Goal: Task Accomplishment & Management: Use online tool/utility

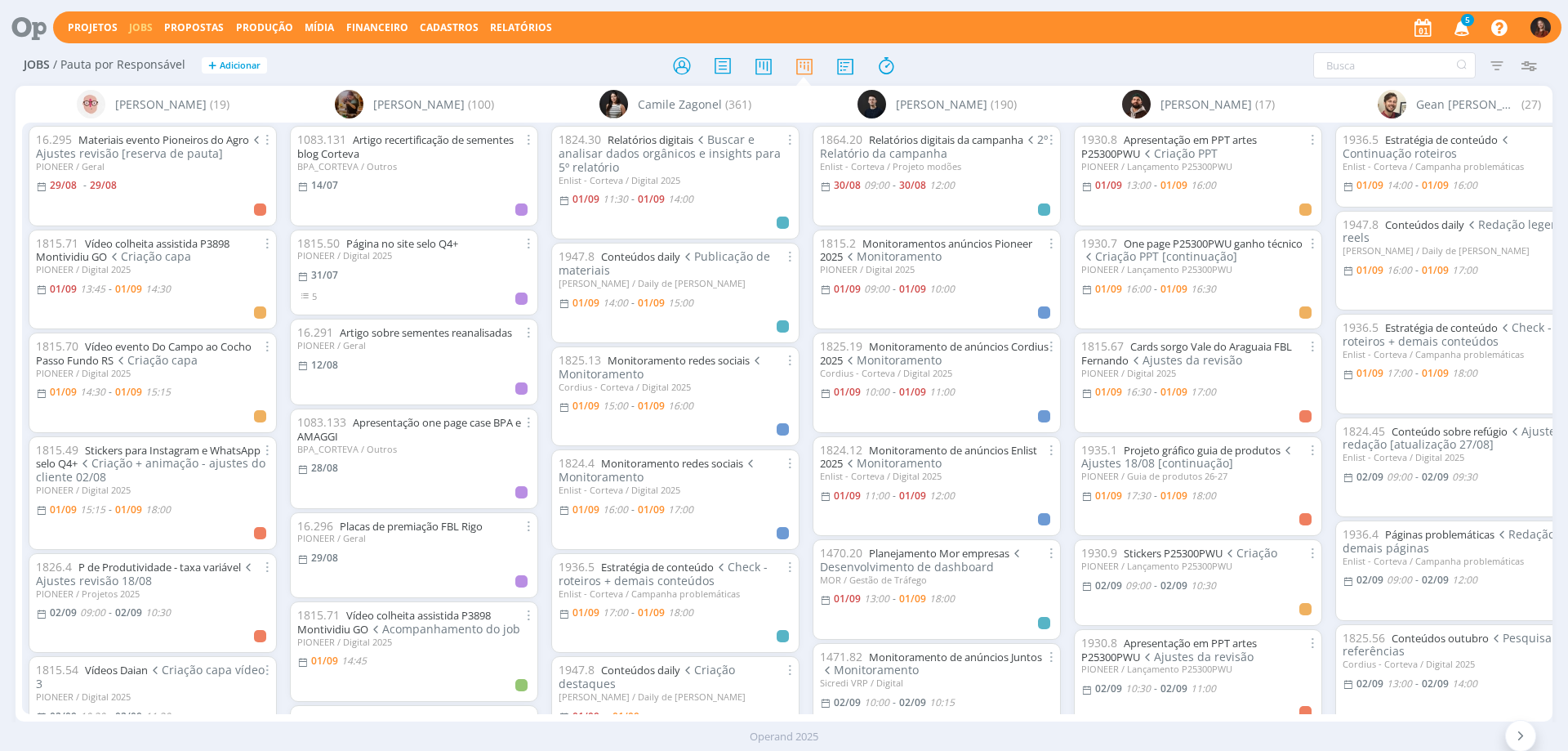
click at [1468, 23] on span "5" at bounding box center [1467, 19] width 13 height 13
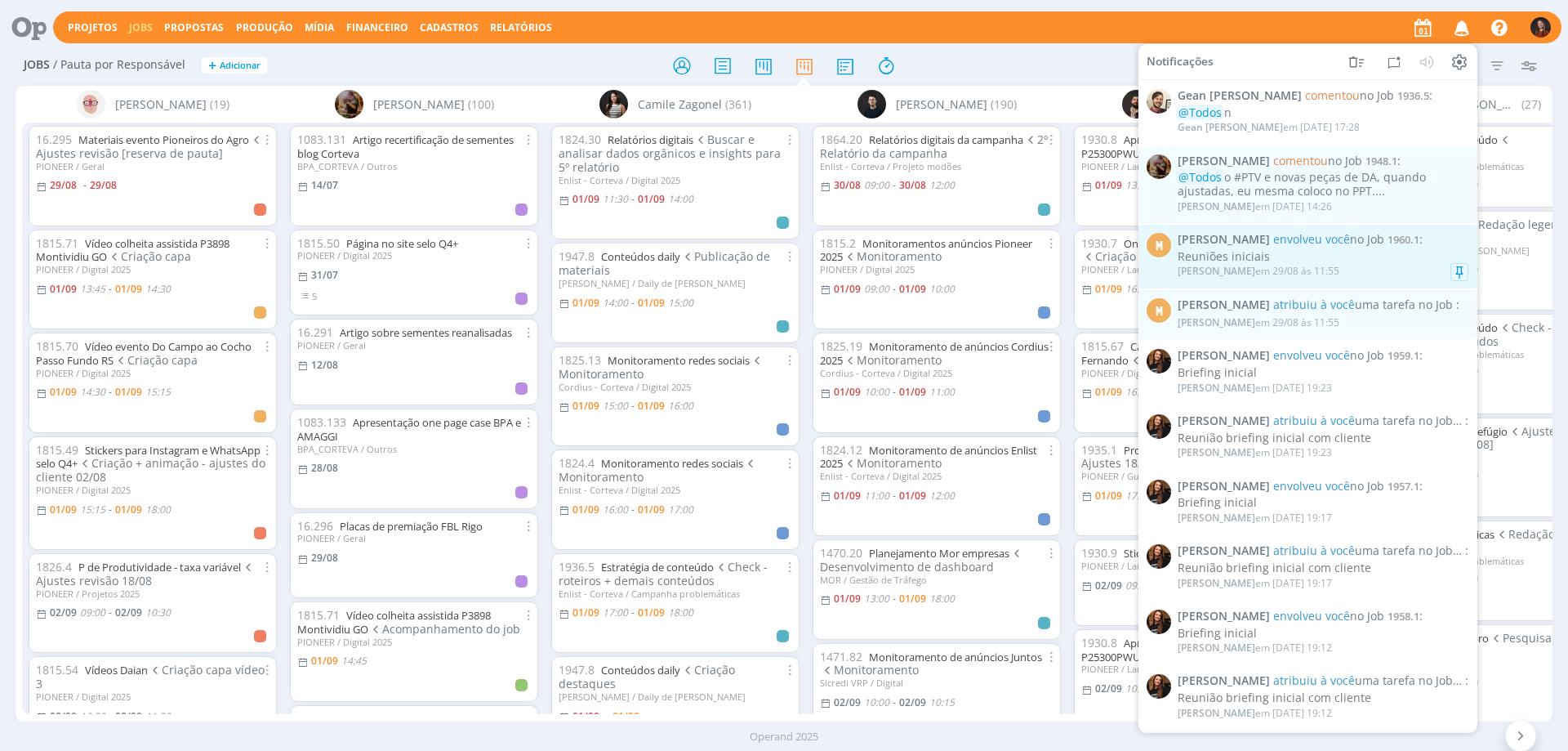
click at [1334, 259] on div "Reuniões iniciais" at bounding box center [1323, 257] width 291 height 14
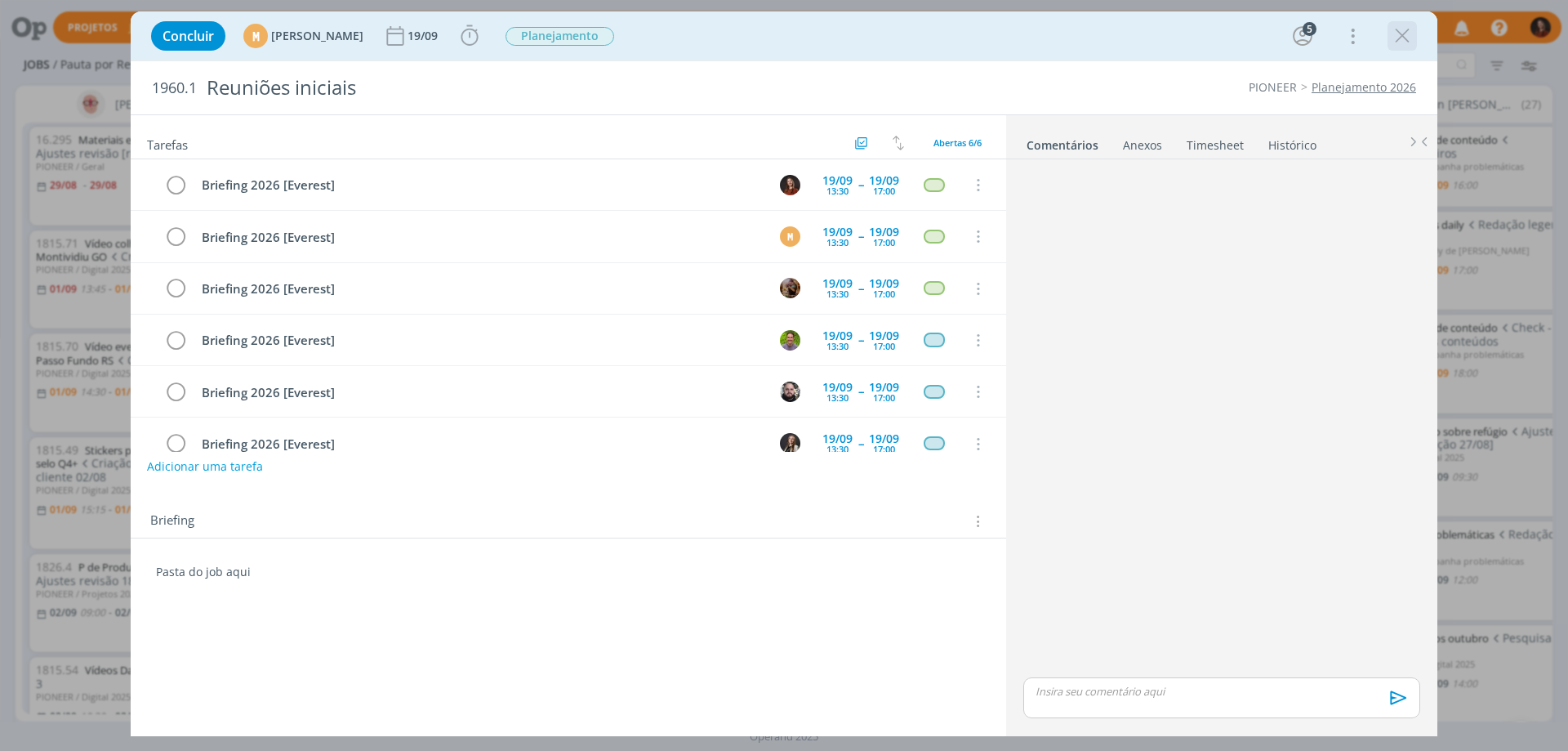
click at [1394, 39] on icon "dialog" at bounding box center [1402, 35] width 24 height 24
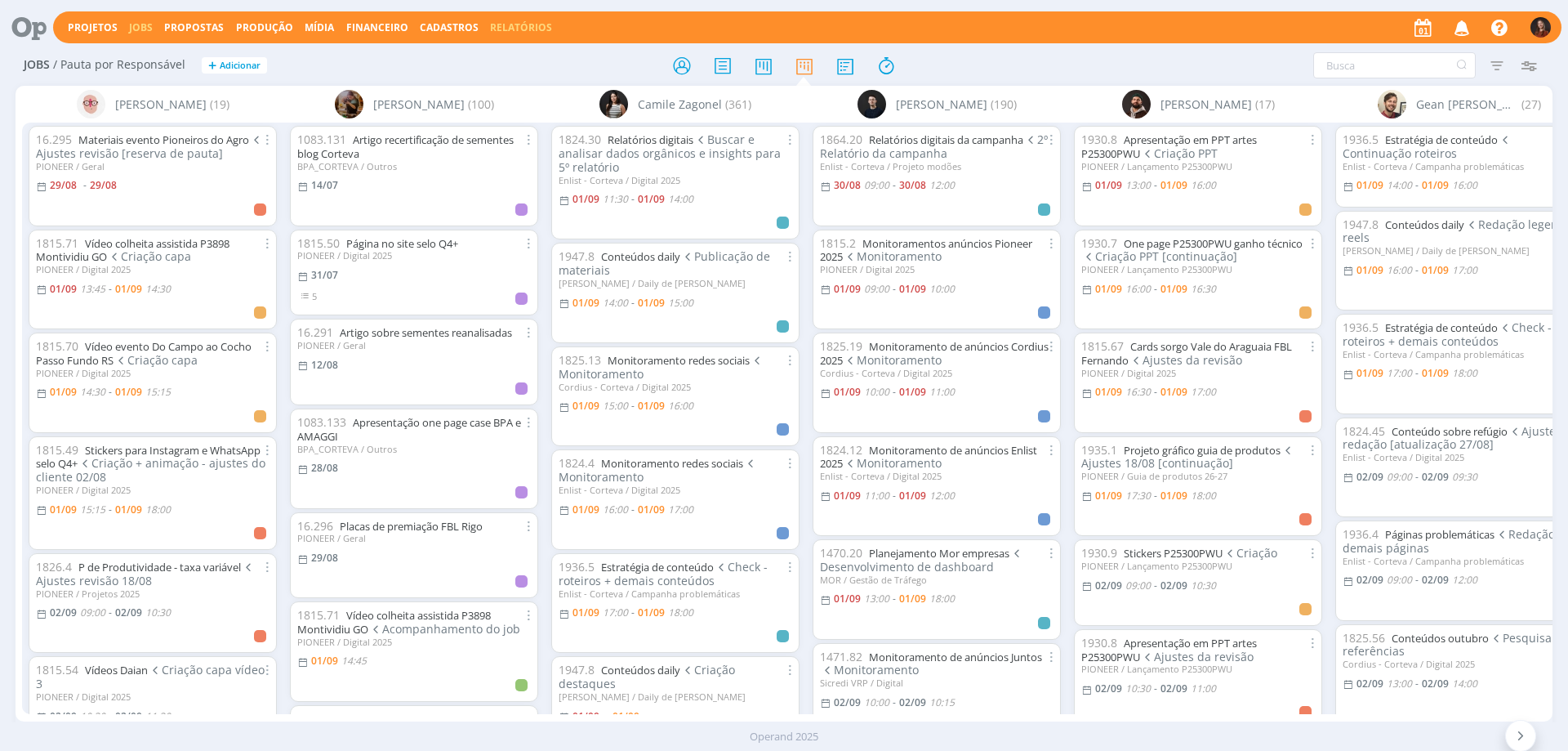
click at [508, 28] on link "Relatórios" at bounding box center [521, 27] width 62 height 14
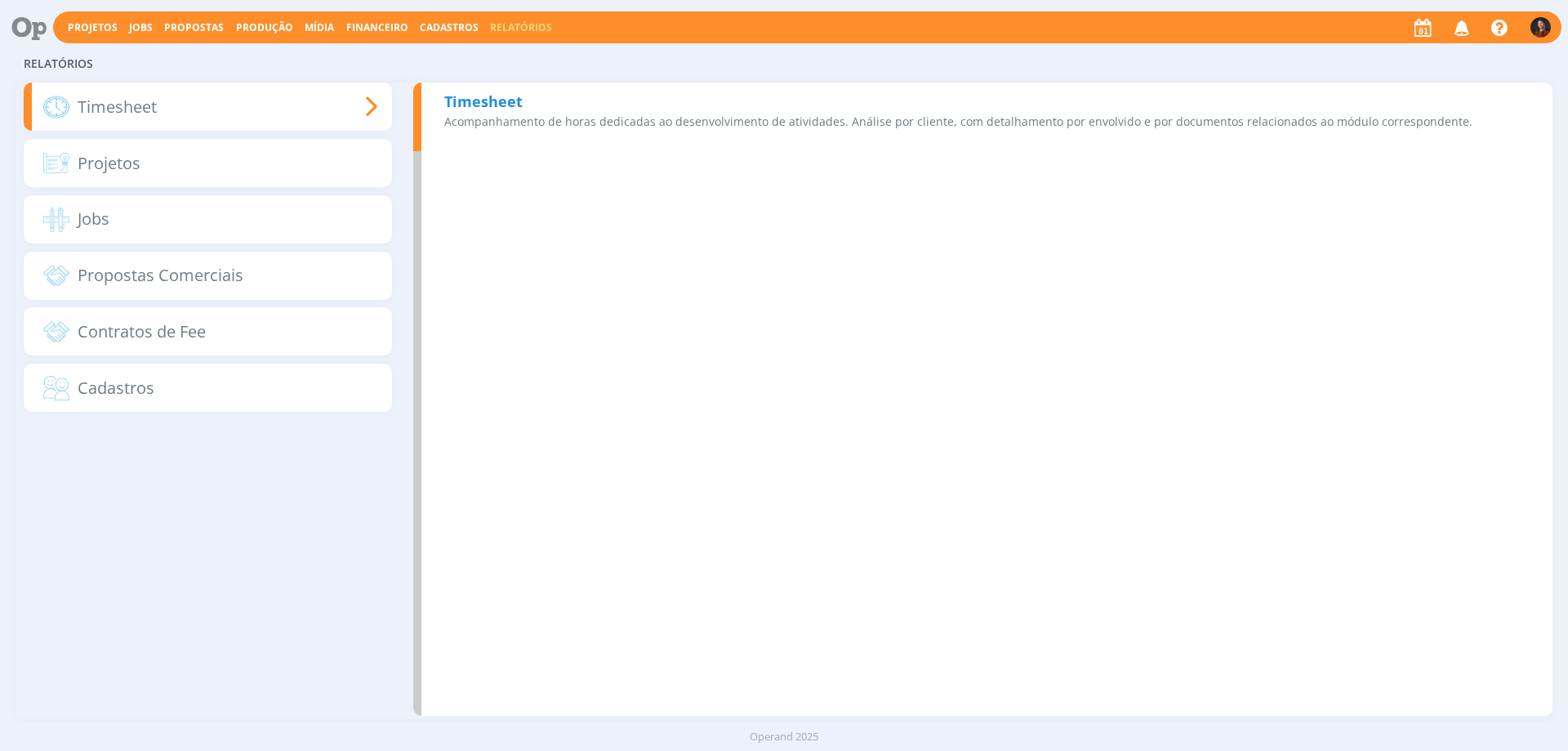
click at [505, 110] on b "Timesheet" at bounding box center [483, 101] width 79 height 19
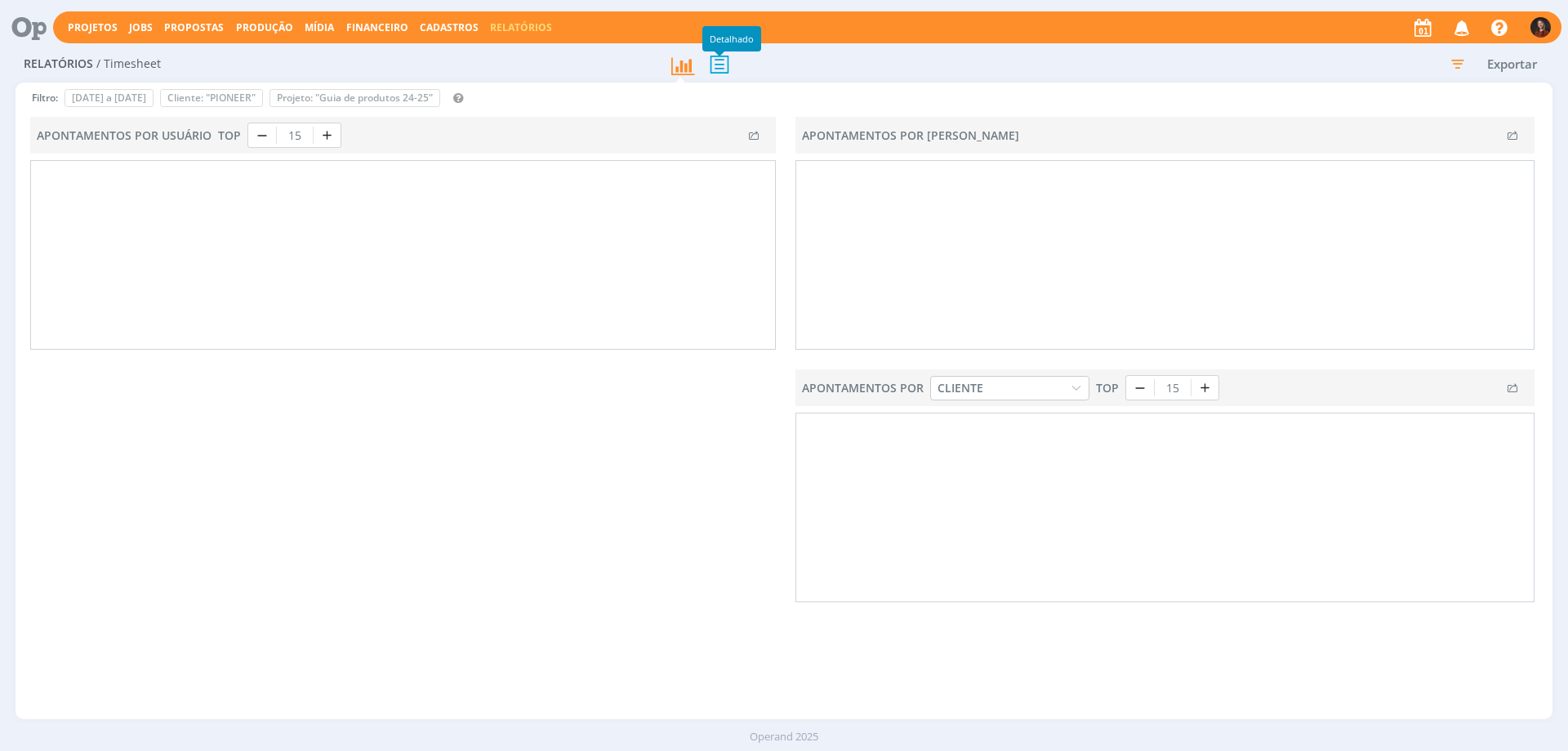
click at [721, 69] on icon at bounding box center [719, 64] width 34 height 33
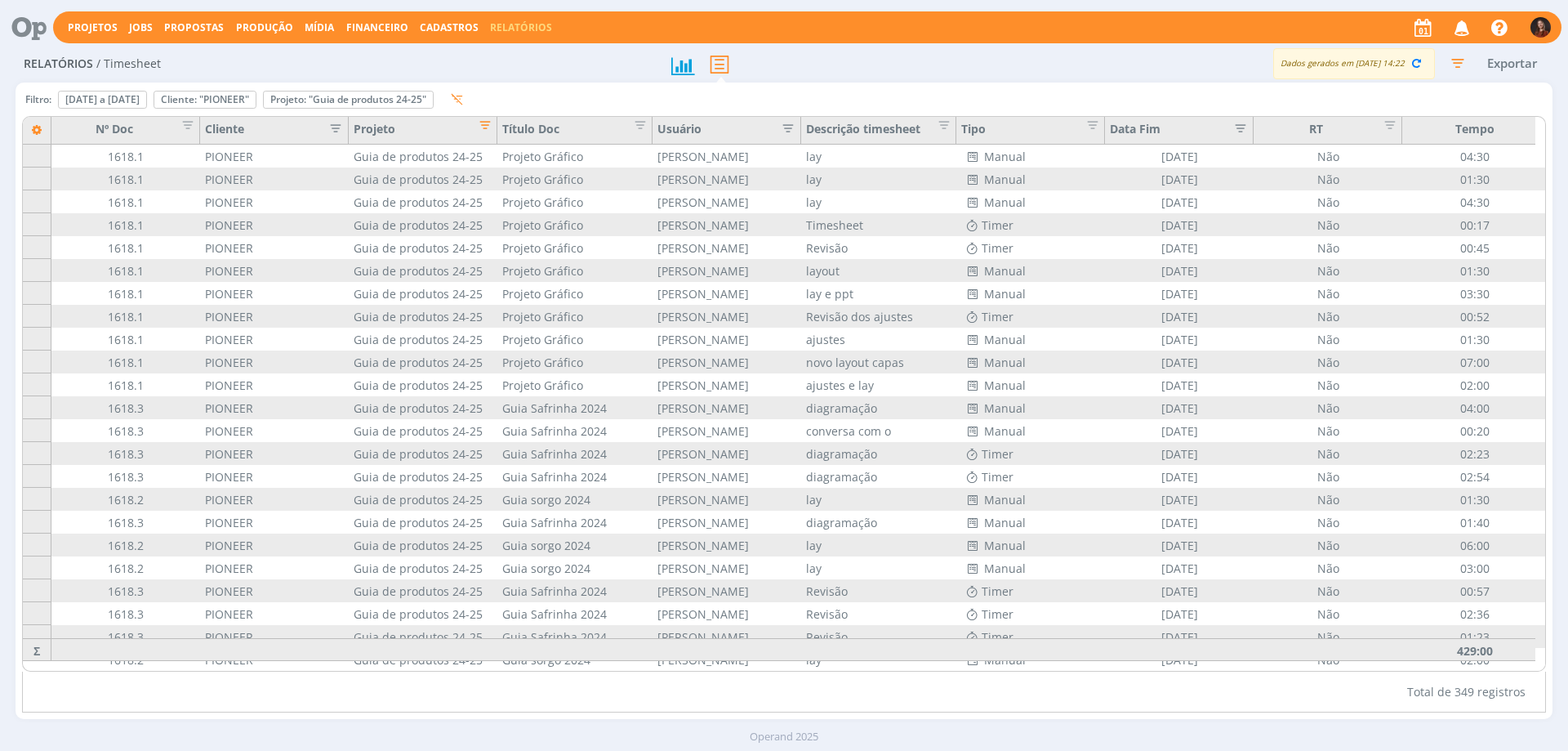
click at [1459, 65] on icon "button" at bounding box center [1457, 63] width 29 height 29
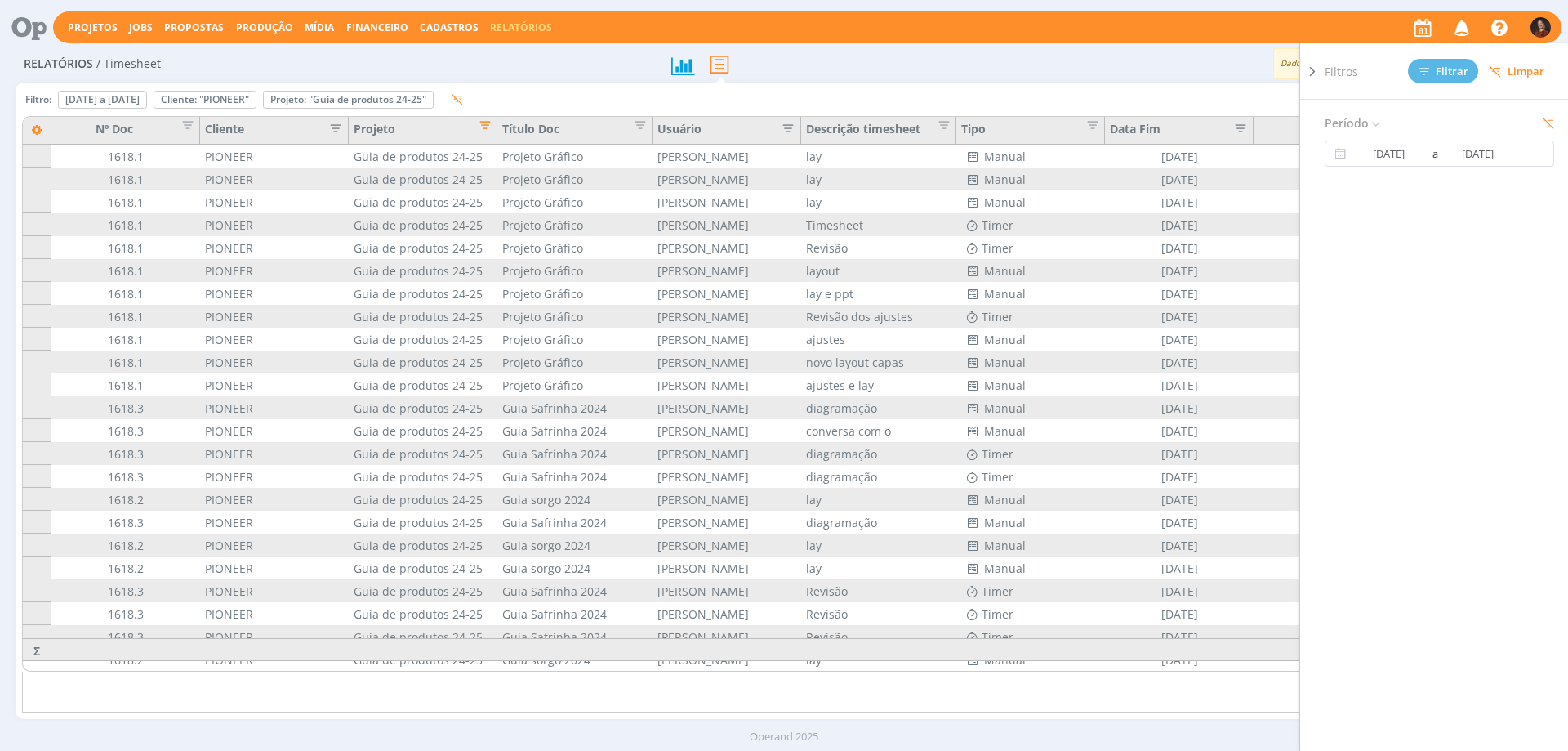
click at [1505, 71] on span "Limpar" at bounding box center [1516, 71] width 55 height 13
type input "[DATE]"
click at [1186, 73] on div "Dados gerados em [DATE] 14:22 Exportar" at bounding box center [1232, 64] width 640 height 31
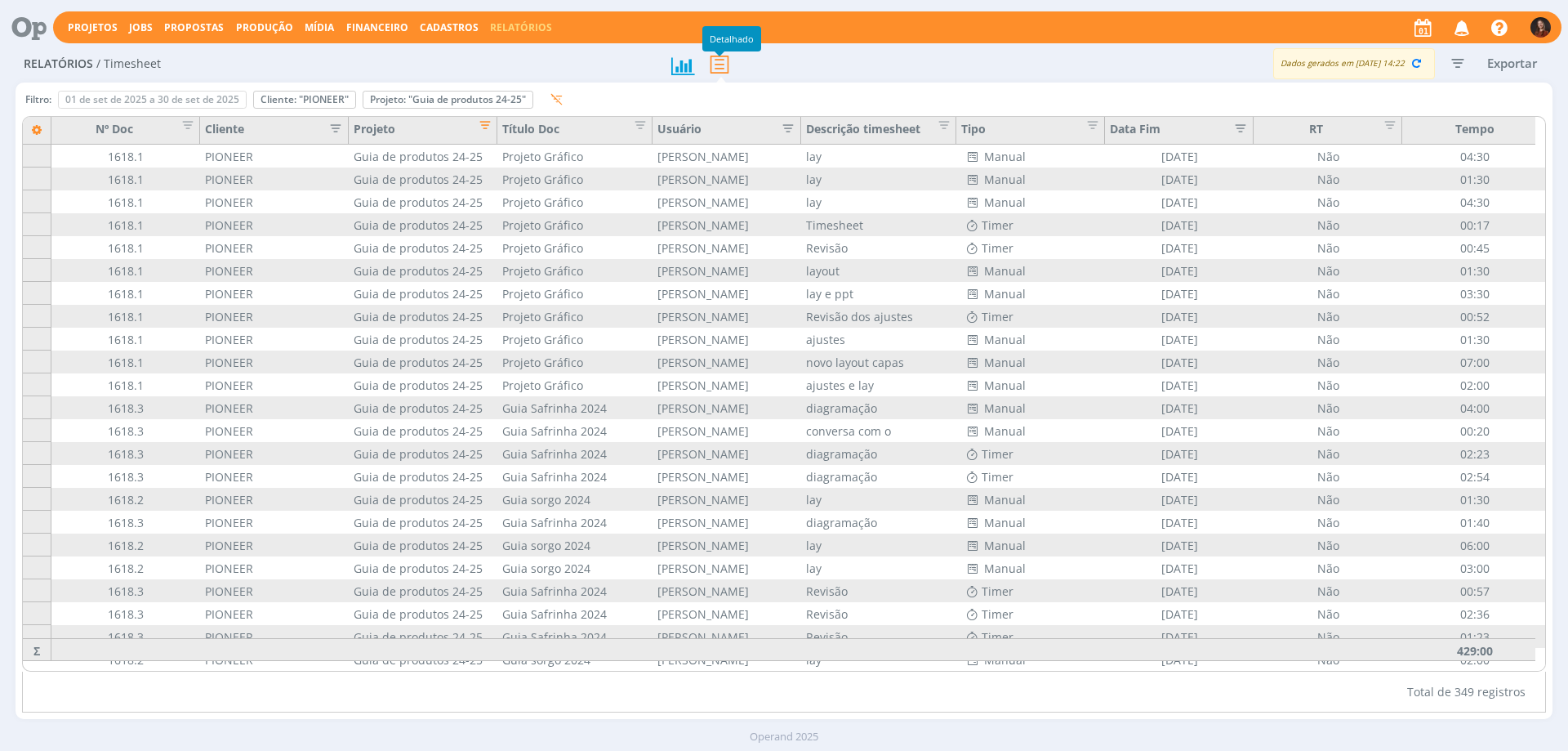
click at [717, 62] on icon at bounding box center [719, 64] width 34 height 33
click at [667, 71] on icon at bounding box center [681, 65] width 28 height 28
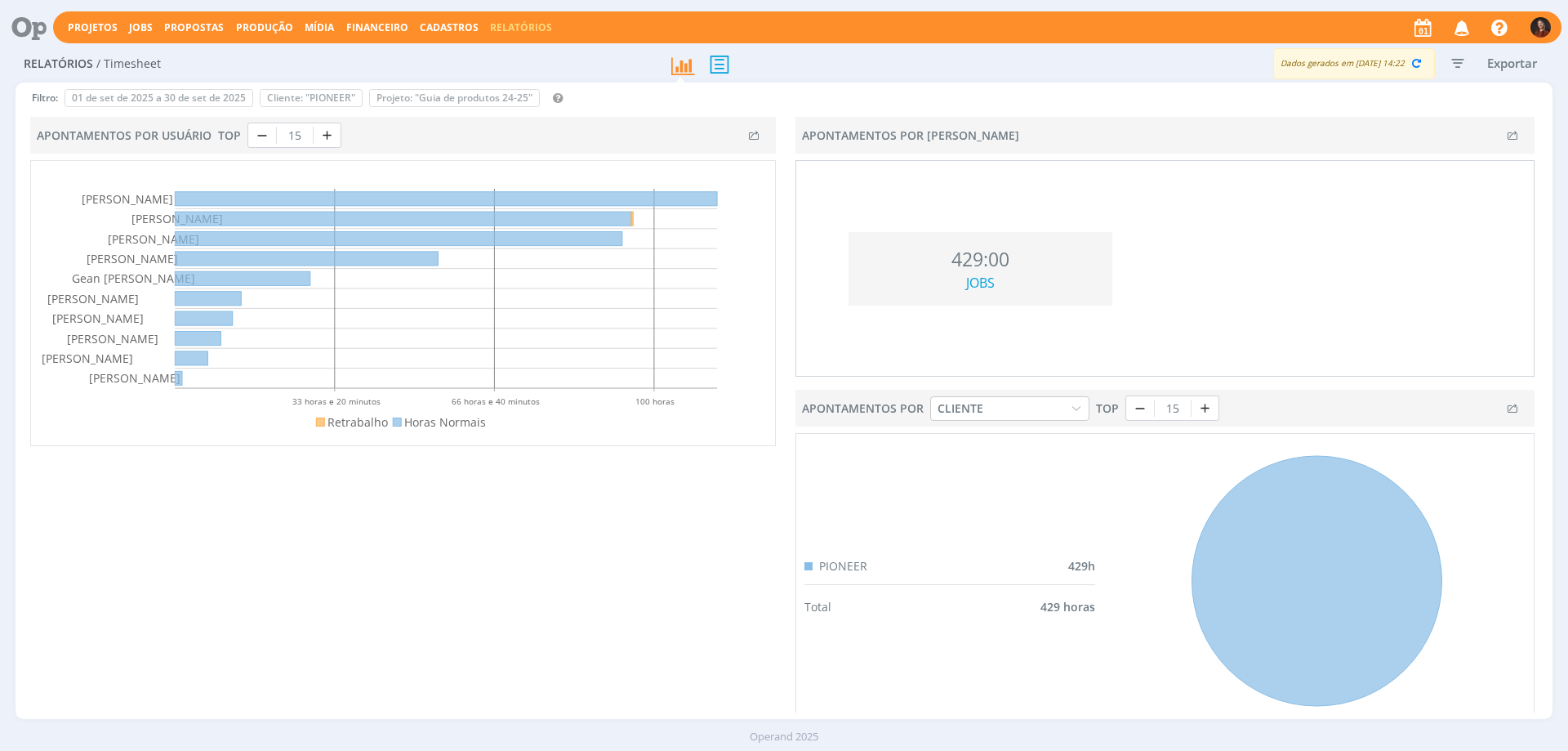
click at [1450, 61] on icon "button" at bounding box center [1457, 63] width 29 height 29
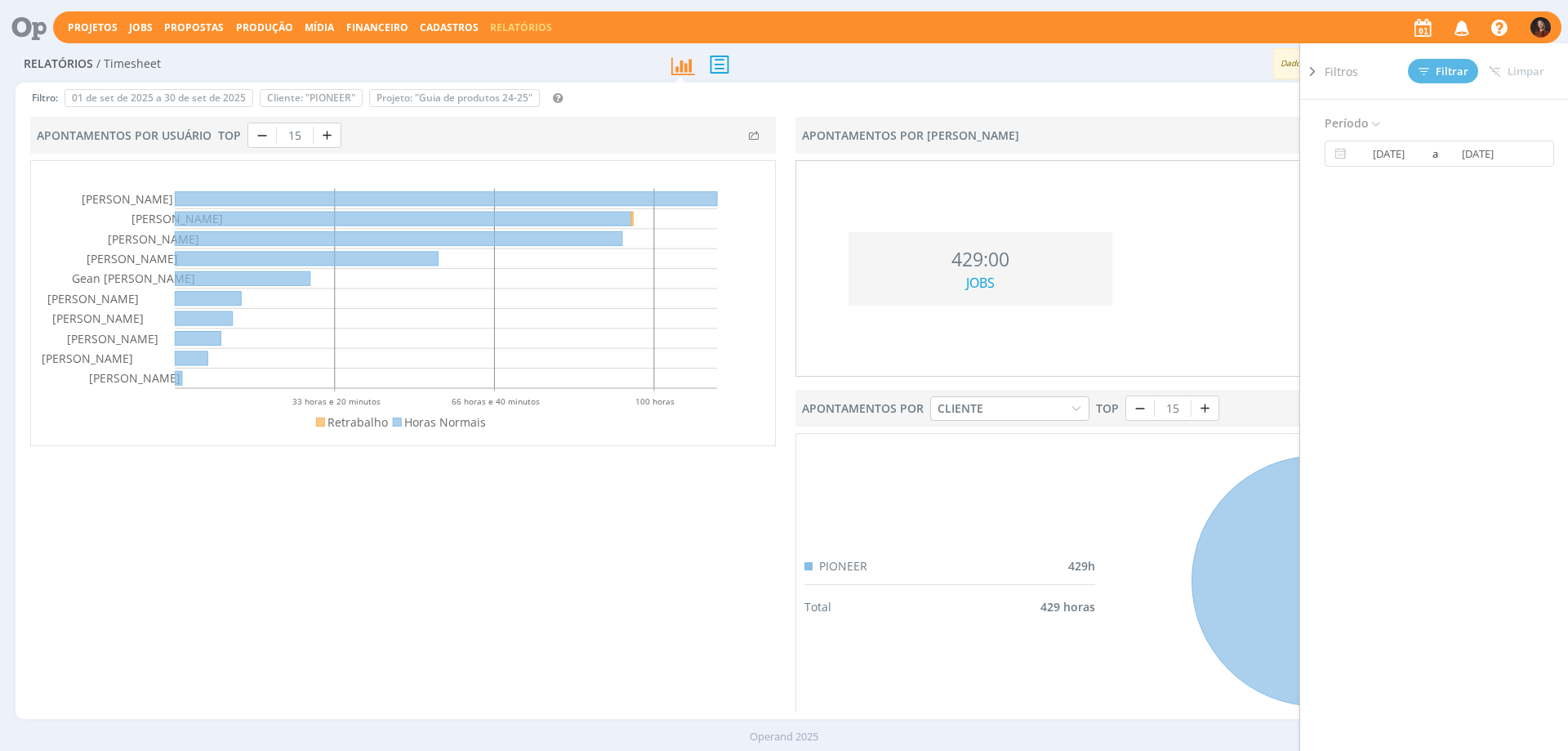
click at [467, 505] on div "Apontamentos por Usuário TOP 15 Retrabalho Horas Normais 33 horas e 20 minutos …" at bounding box center [403, 428] width 762 height 628
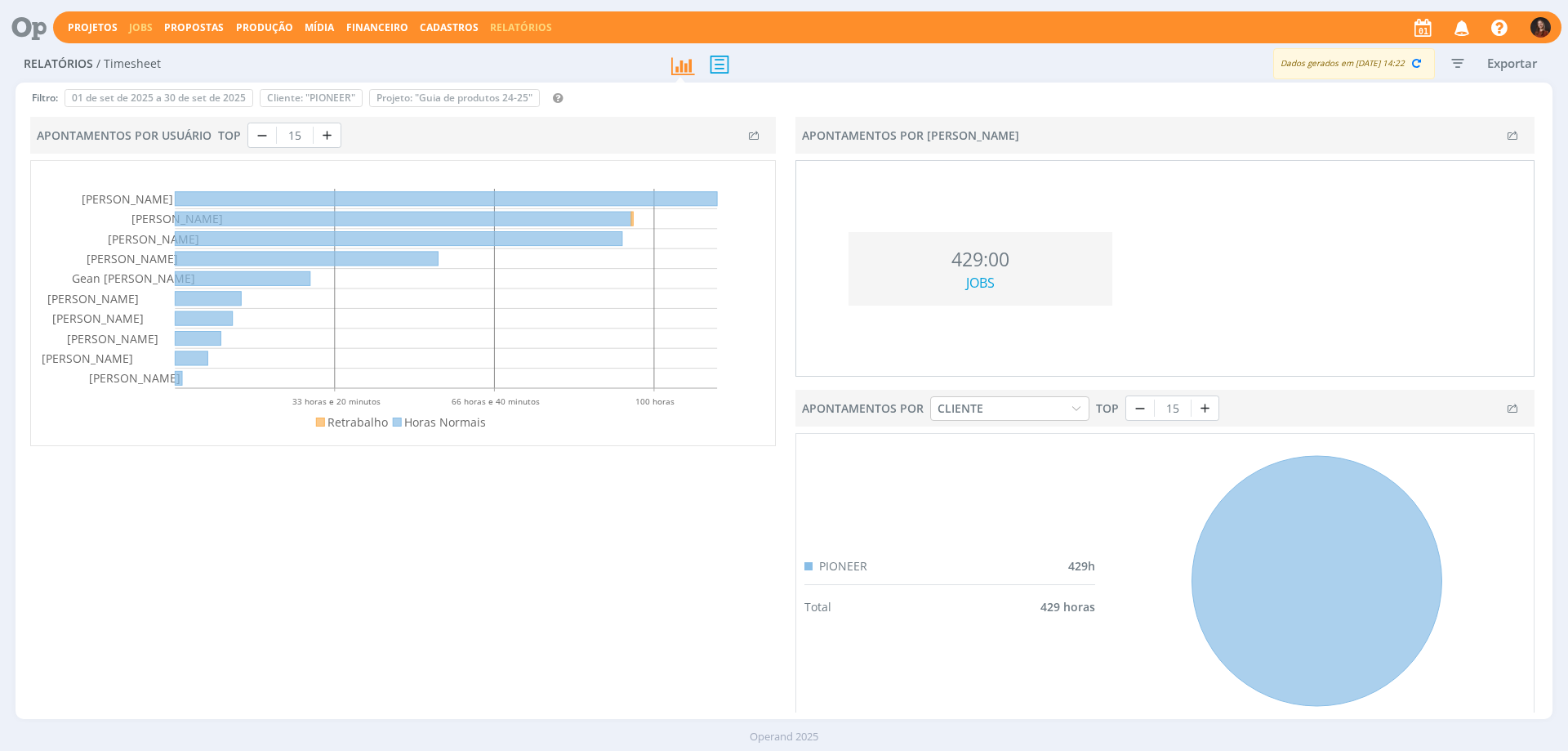
click at [142, 28] on link "Jobs" at bounding box center [141, 27] width 23 height 14
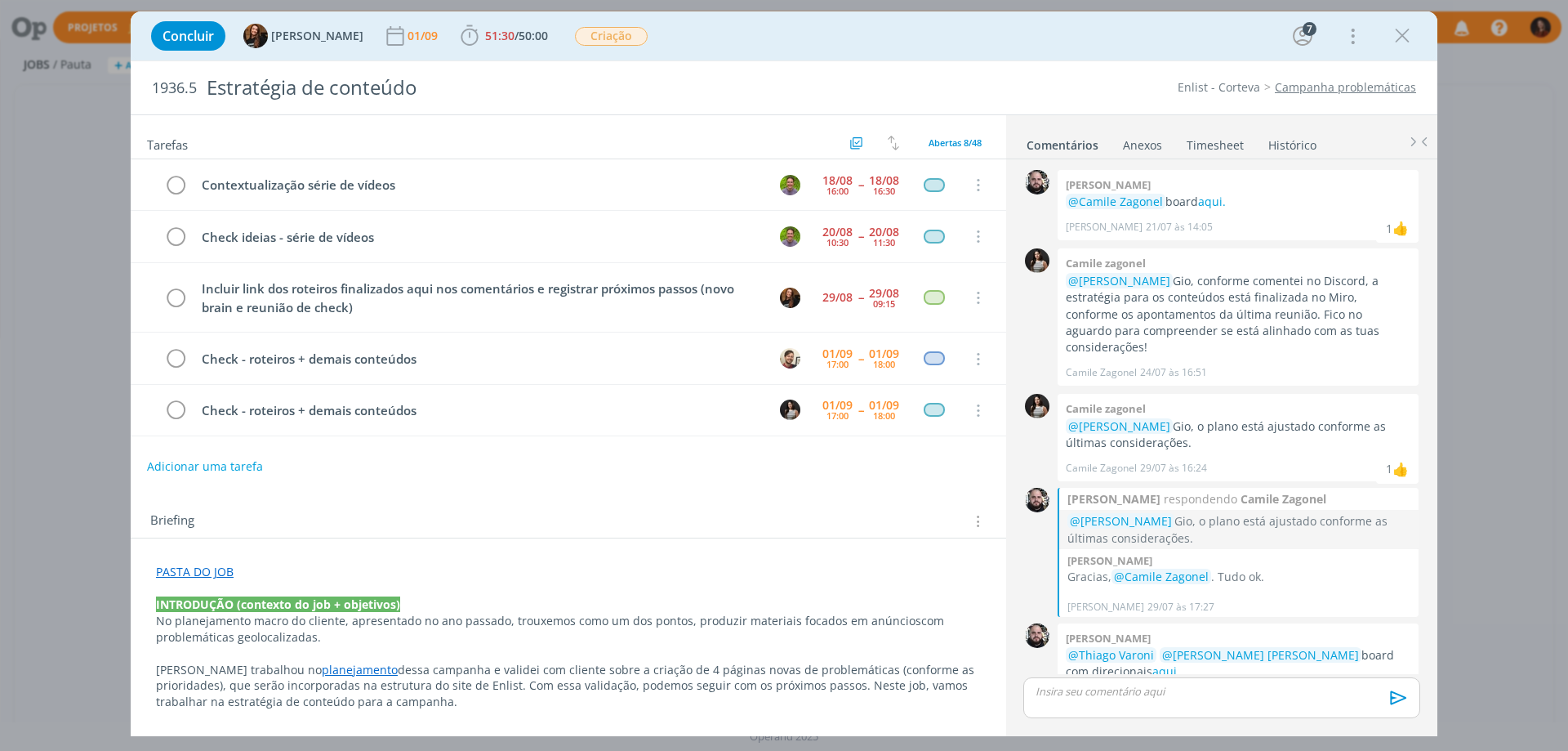
scroll to position [717, 0]
